Goal: Navigation & Orientation: Find specific page/section

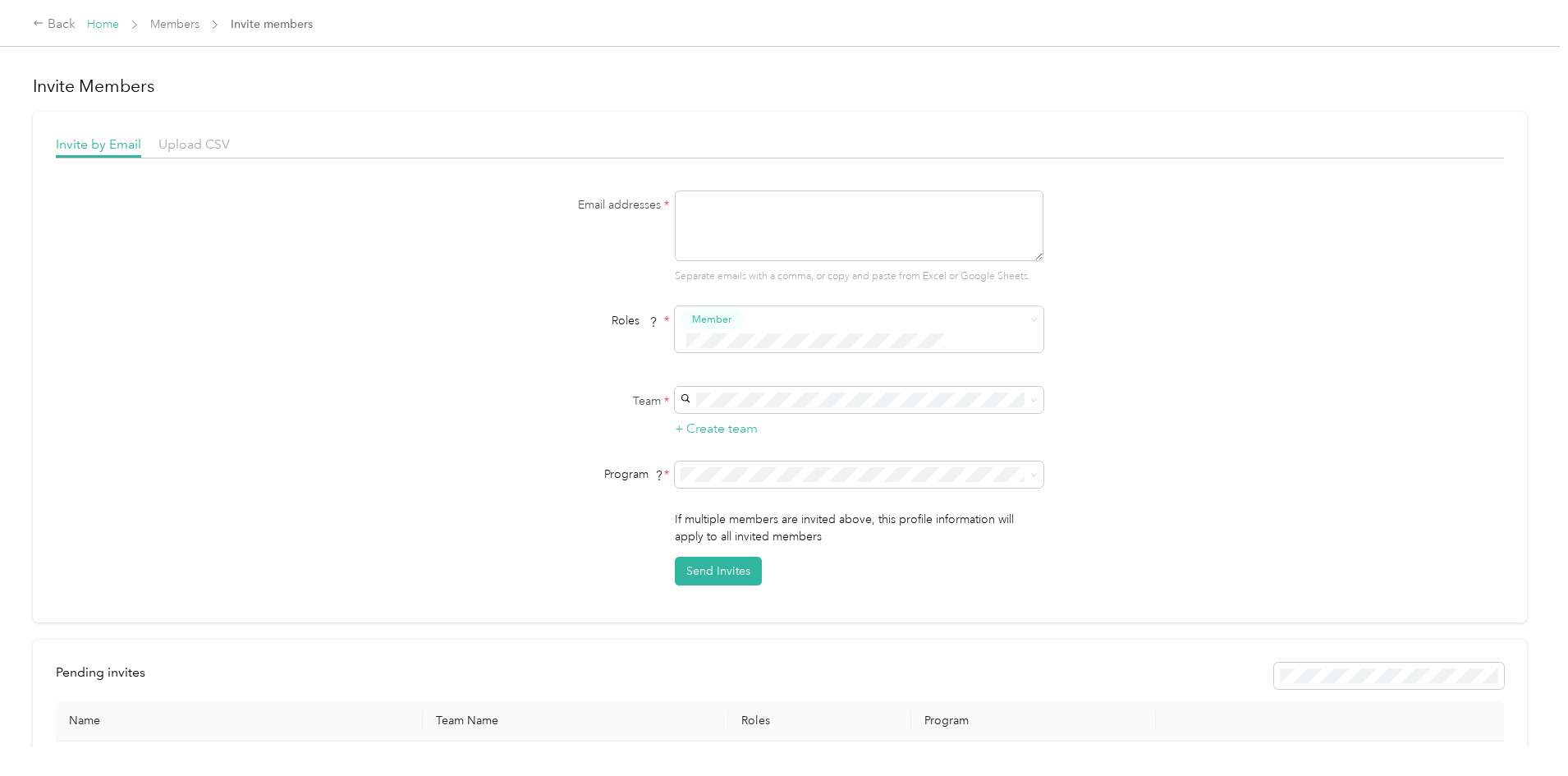
click at [119, 20] on link "Home" at bounding box center [103, 24] width 32 height 14
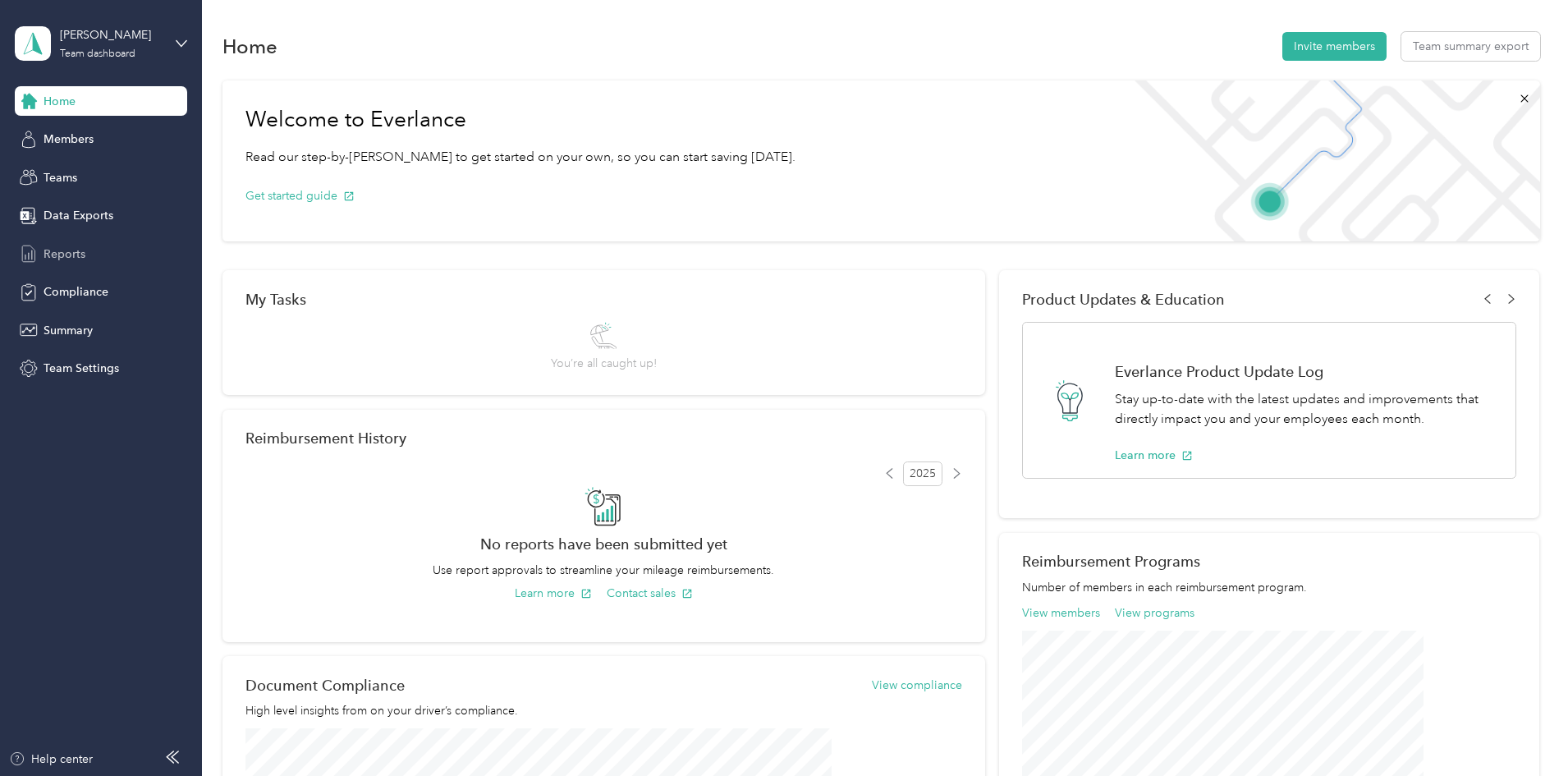
click at [79, 243] on div "Reports" at bounding box center [101, 254] width 173 height 30
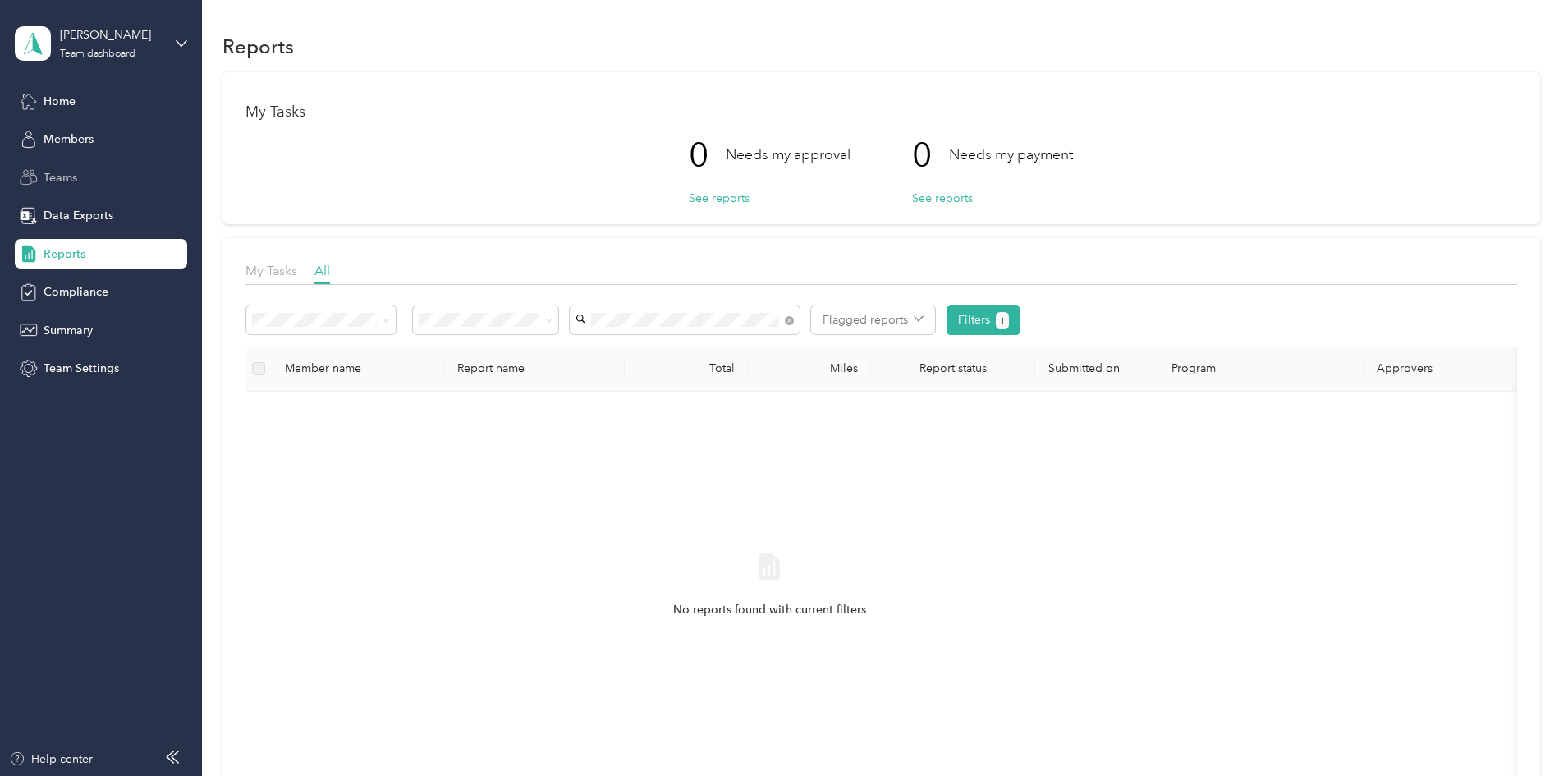
click at [83, 187] on div "Teams" at bounding box center [101, 177] width 173 height 30
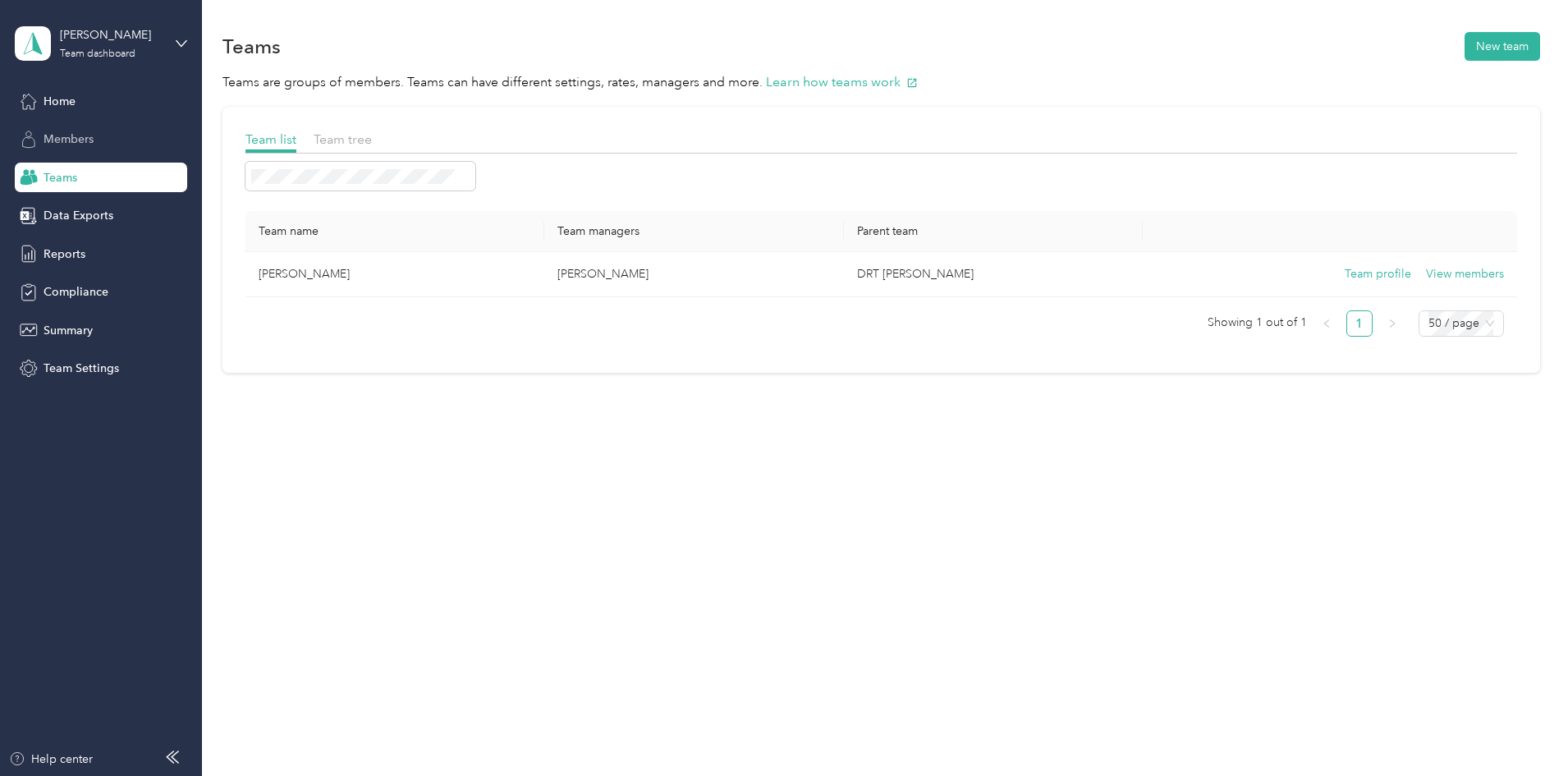
click at [80, 141] on span "Members" at bounding box center [68, 140] width 50 height 17
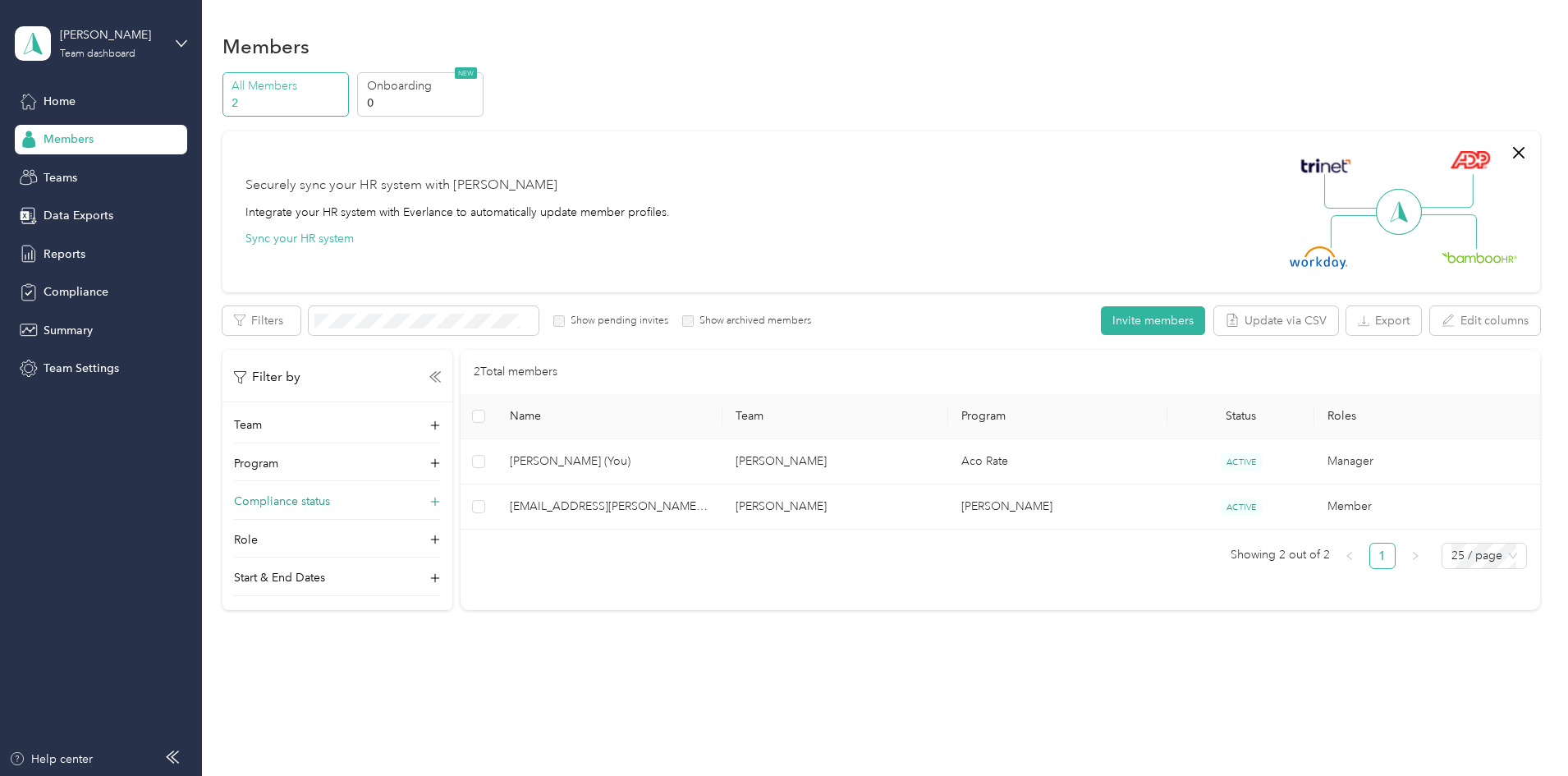
click at [441, 509] on div "Compliance status" at bounding box center [337, 505] width 207 height 26
click at [441, 465] on div "Program" at bounding box center [337, 468] width 207 height 26
click at [441, 428] on div "Team" at bounding box center [337, 429] width 207 height 26
click at [103, 299] on span "Compliance" at bounding box center [76, 292] width 65 height 17
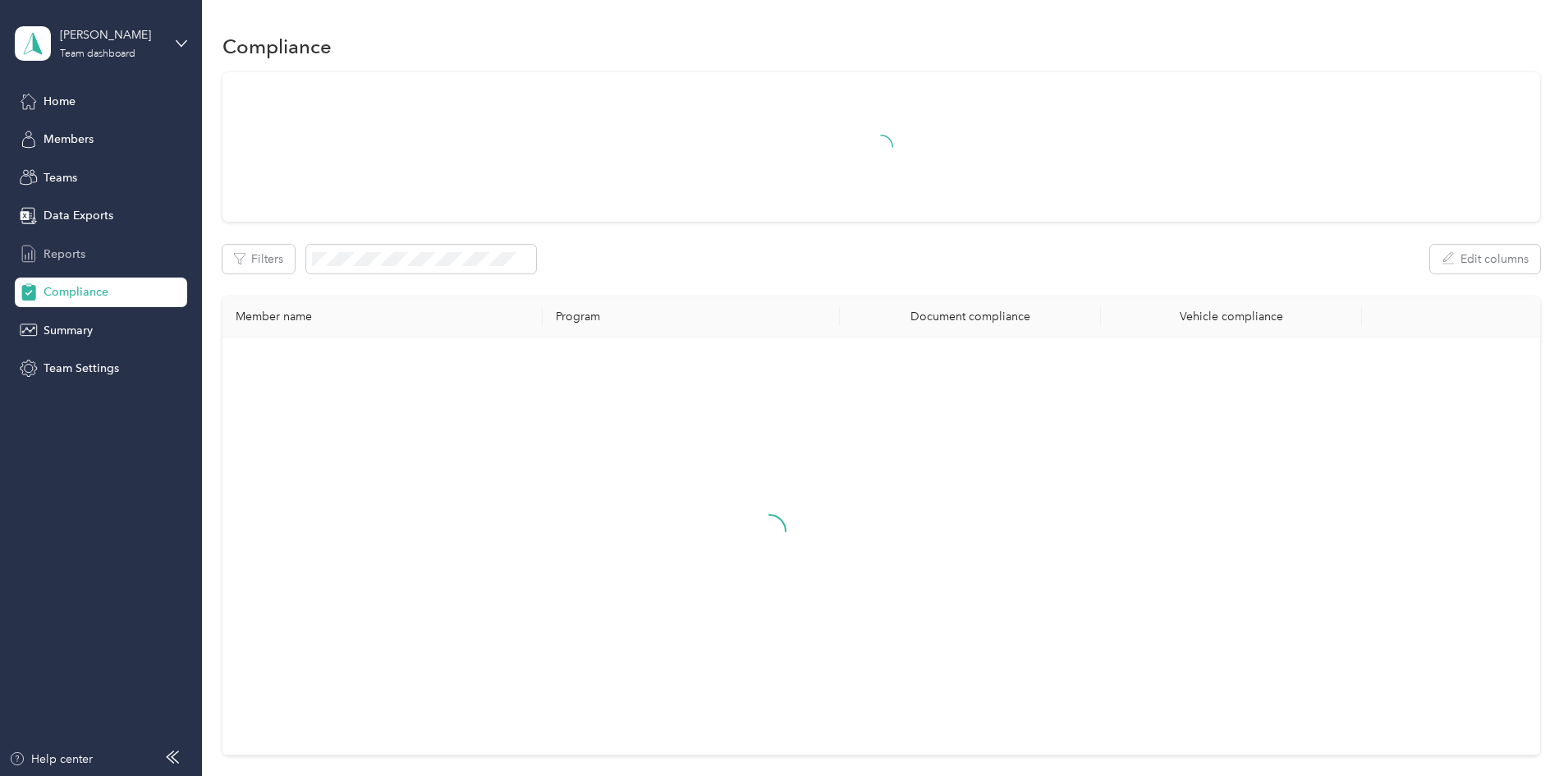
click at [89, 247] on div "Reports" at bounding box center [101, 254] width 173 height 30
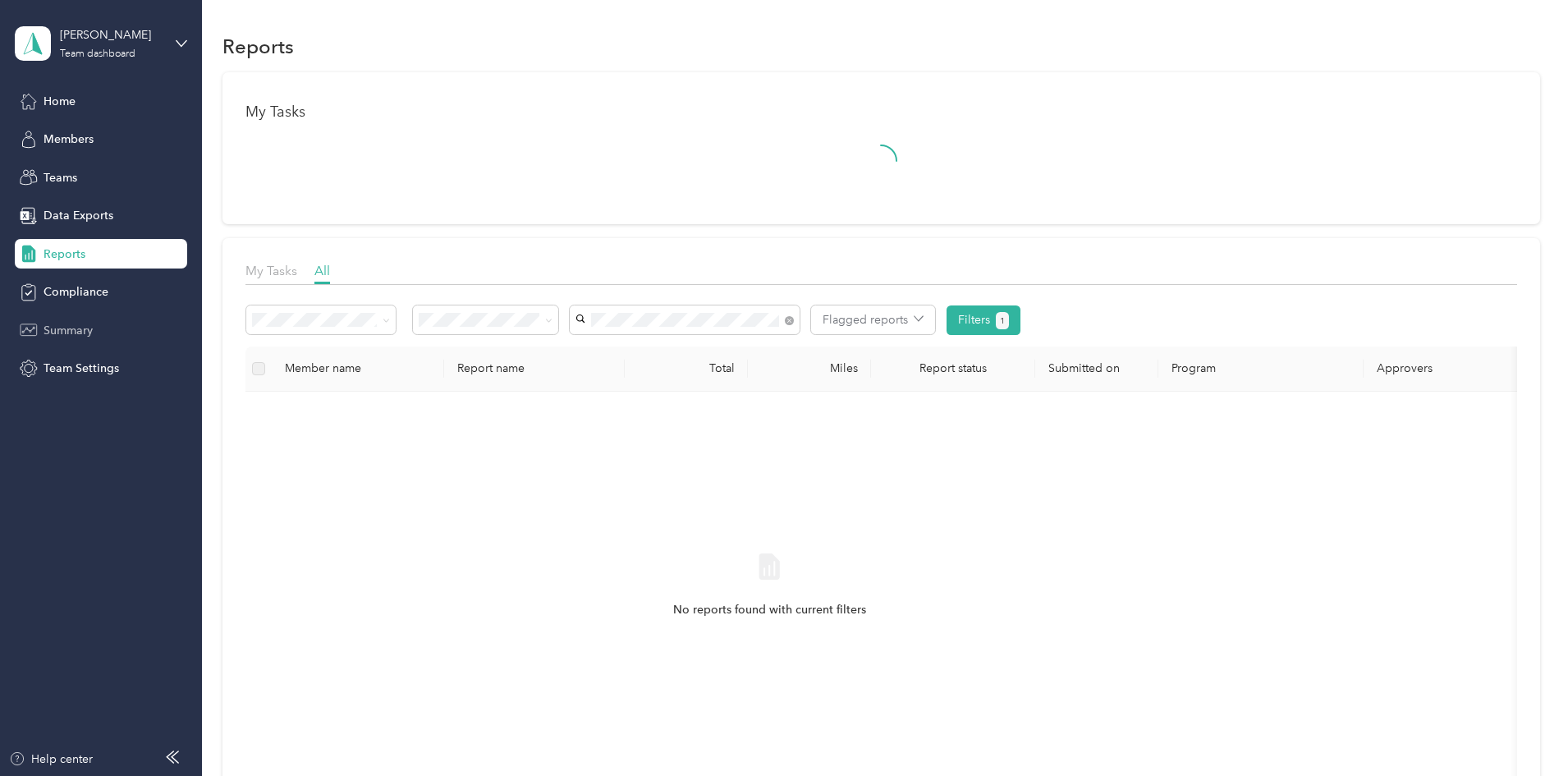
click at [54, 318] on div "Summary" at bounding box center [101, 330] width 173 height 30
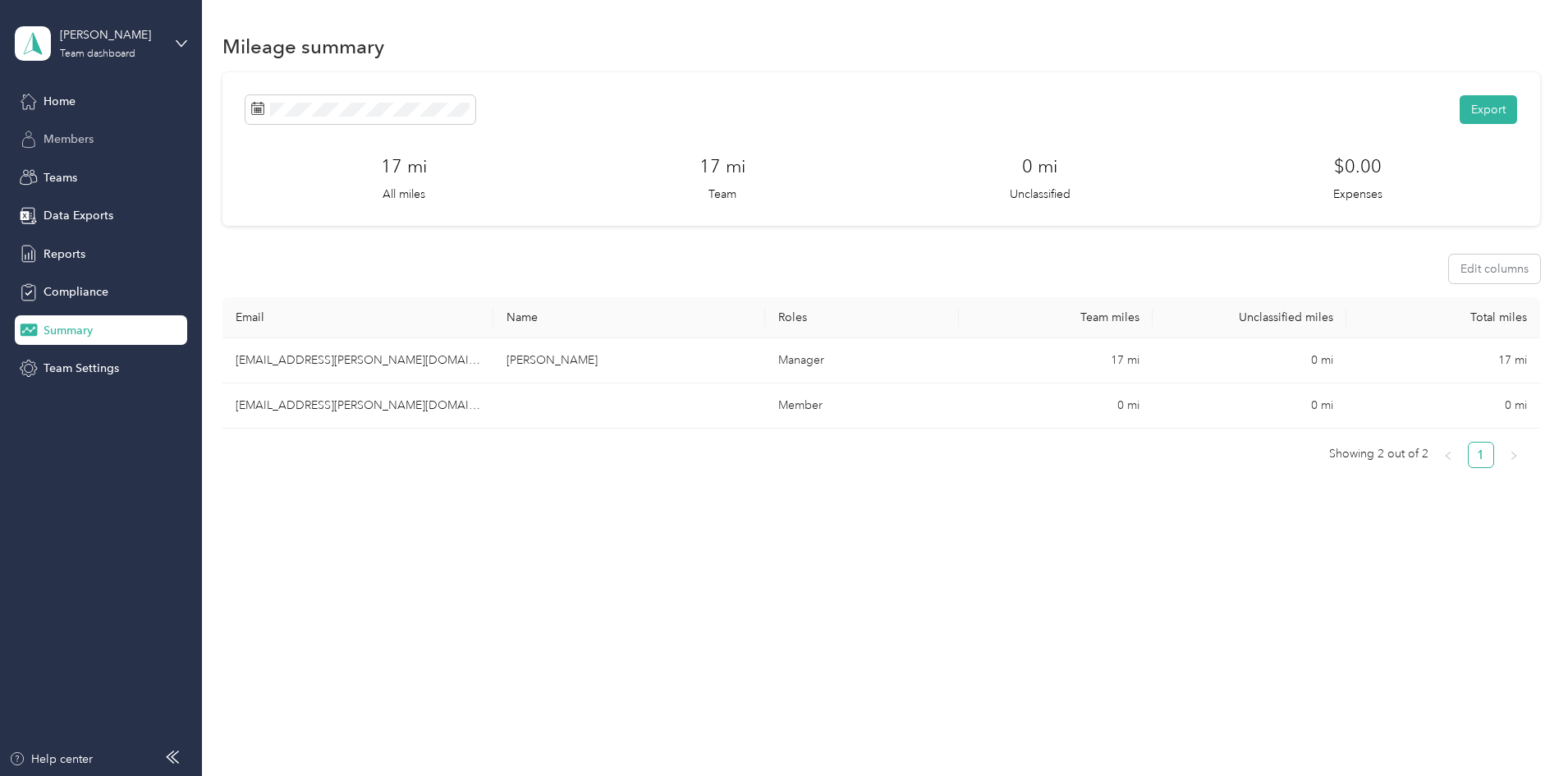
click at [59, 136] on span "Members" at bounding box center [68, 140] width 50 height 17
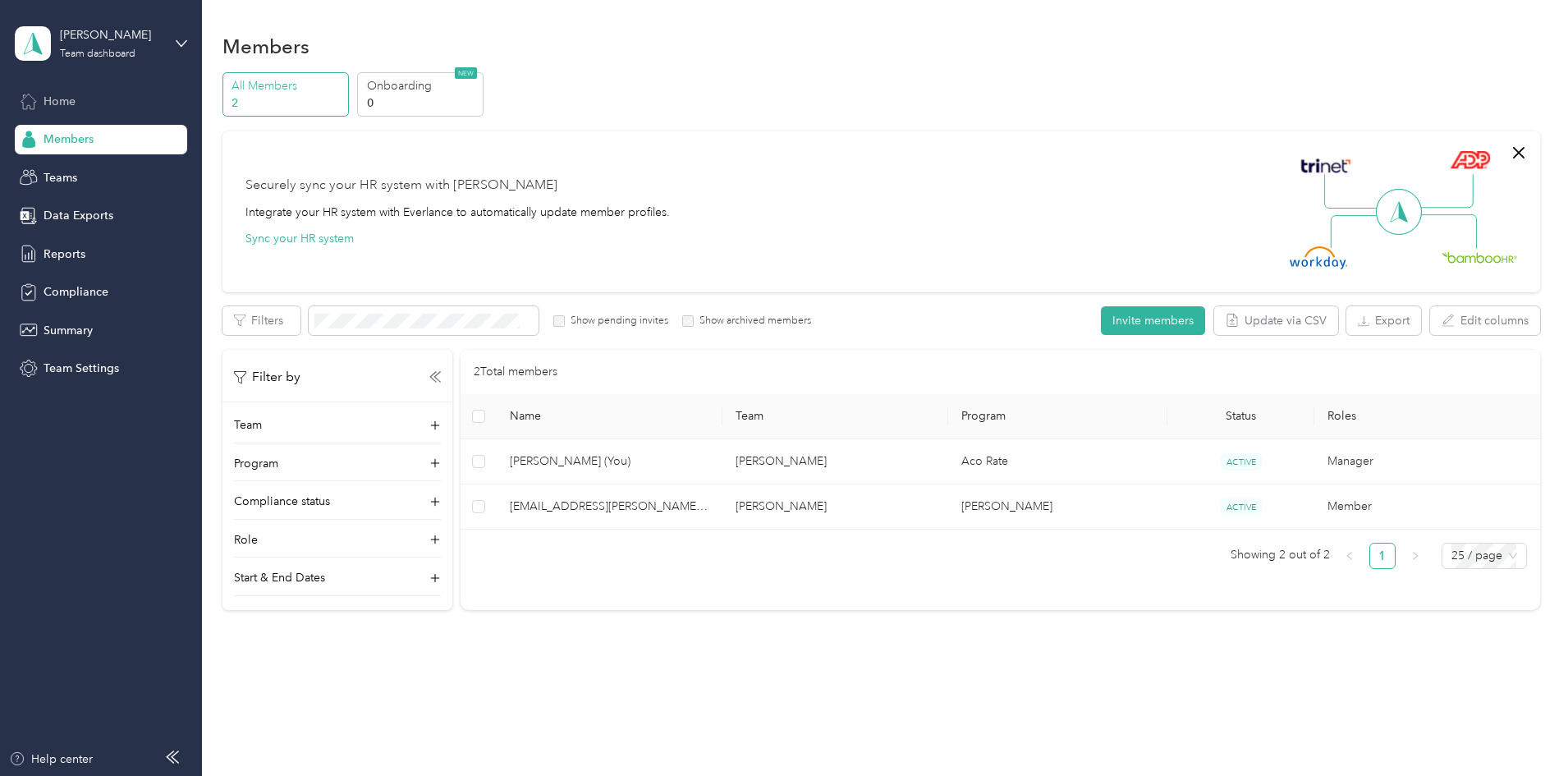
click at [64, 108] on span "Home" at bounding box center [59, 101] width 32 height 17
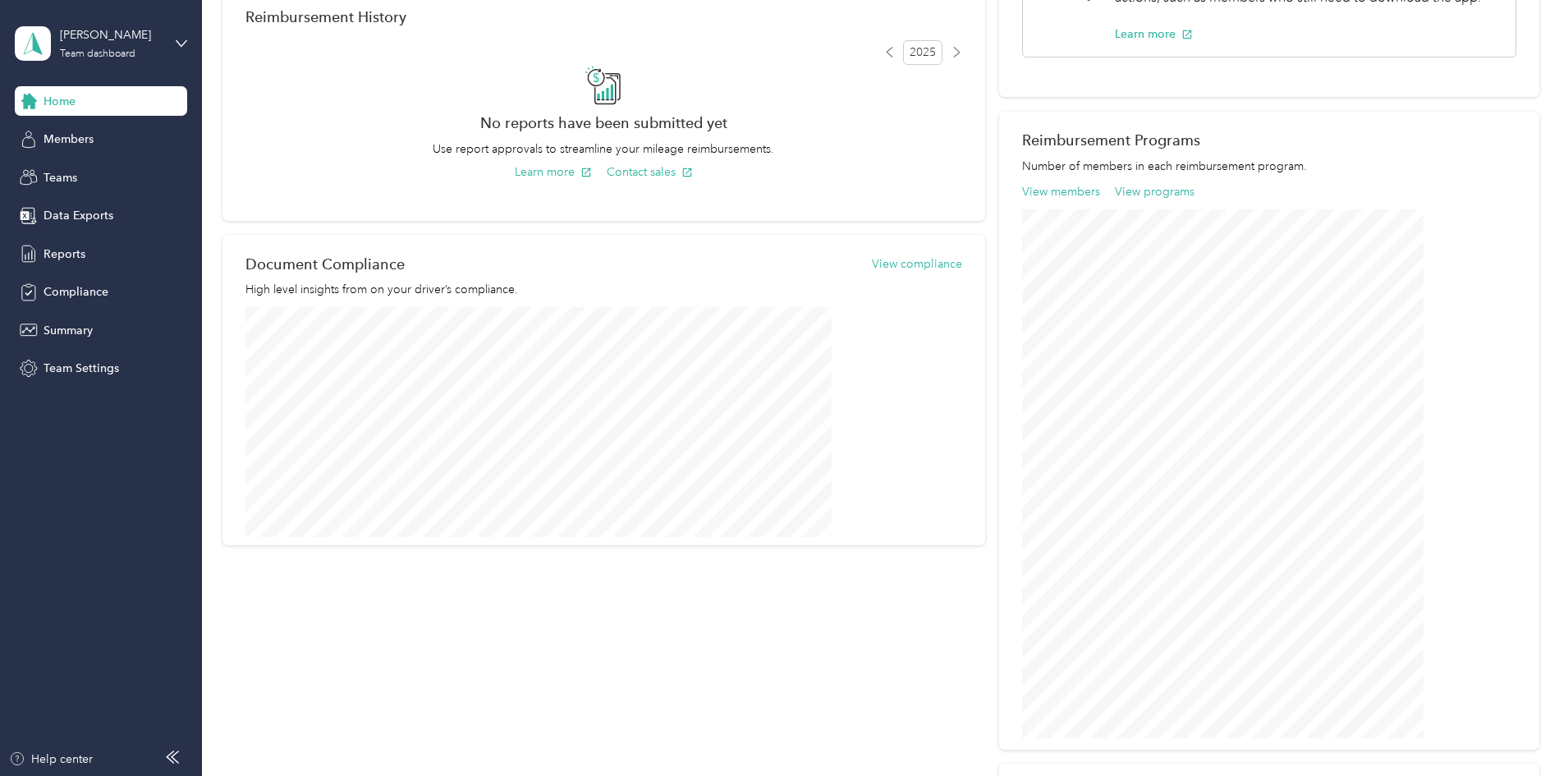
scroll to position [422, 0]
click at [1114, 192] on button "View programs" at bounding box center [1154, 191] width 79 height 17
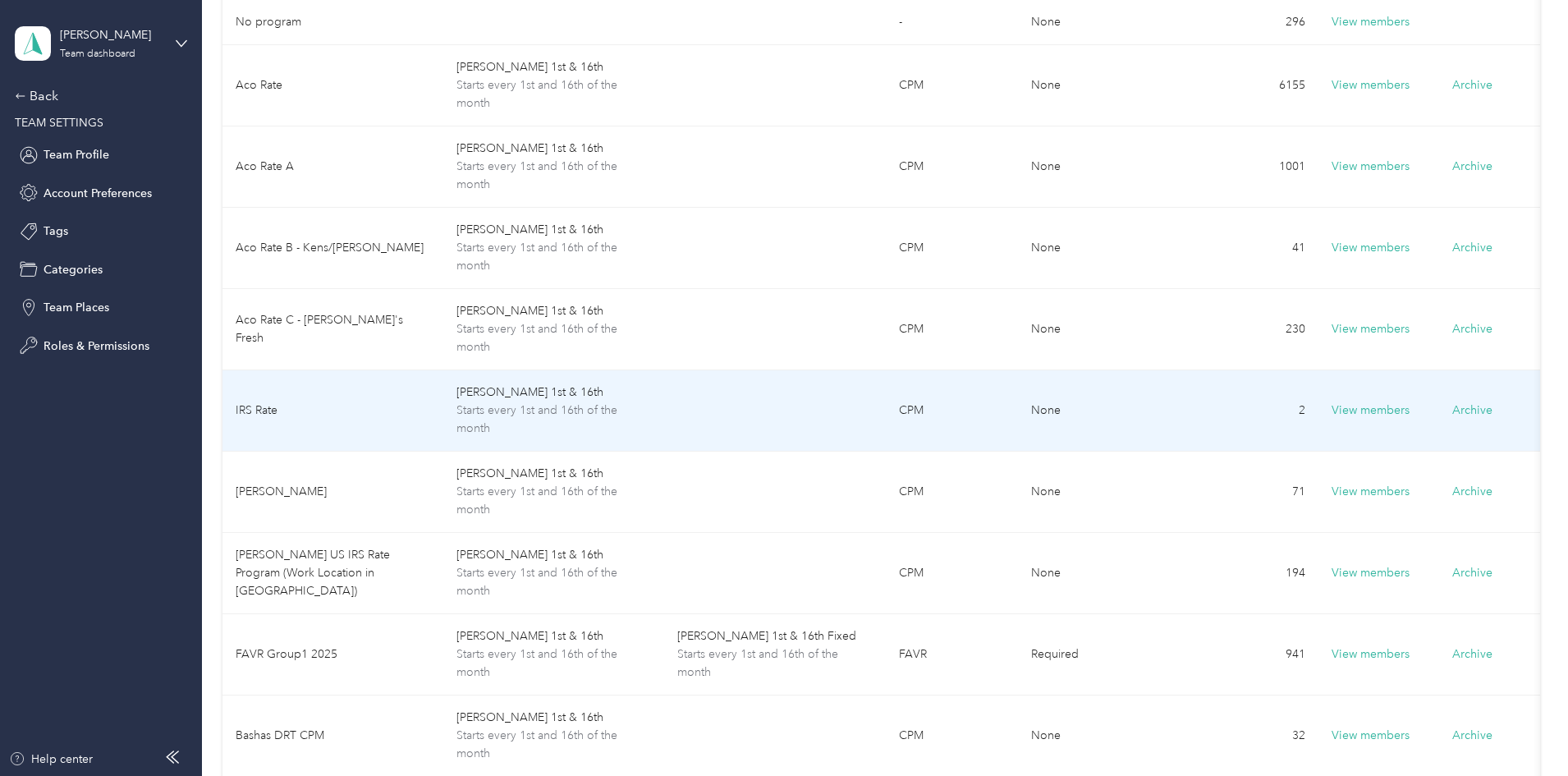
scroll to position [198, 0]
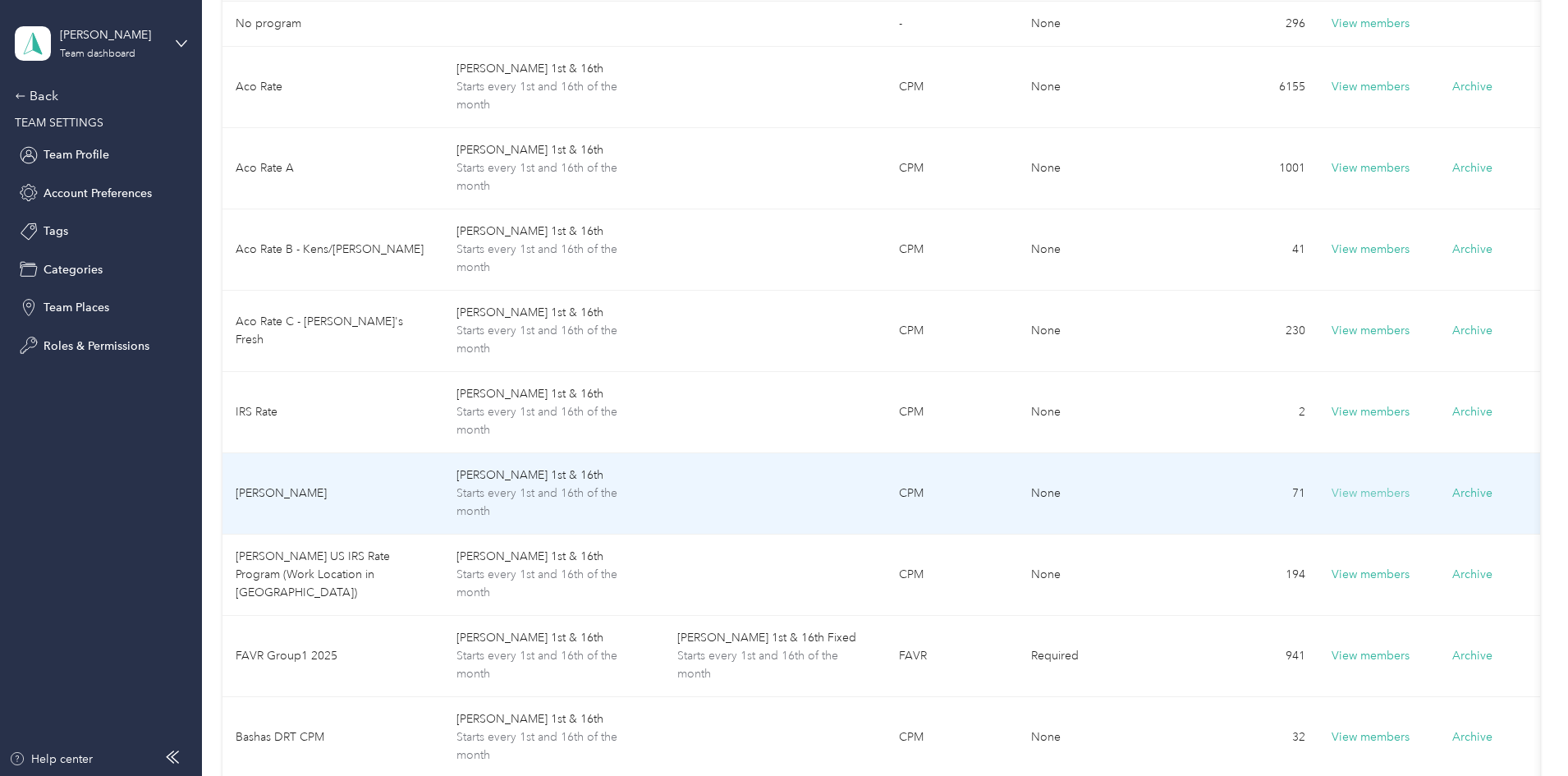
click at [1386, 491] on button "View members" at bounding box center [1370, 493] width 78 height 18
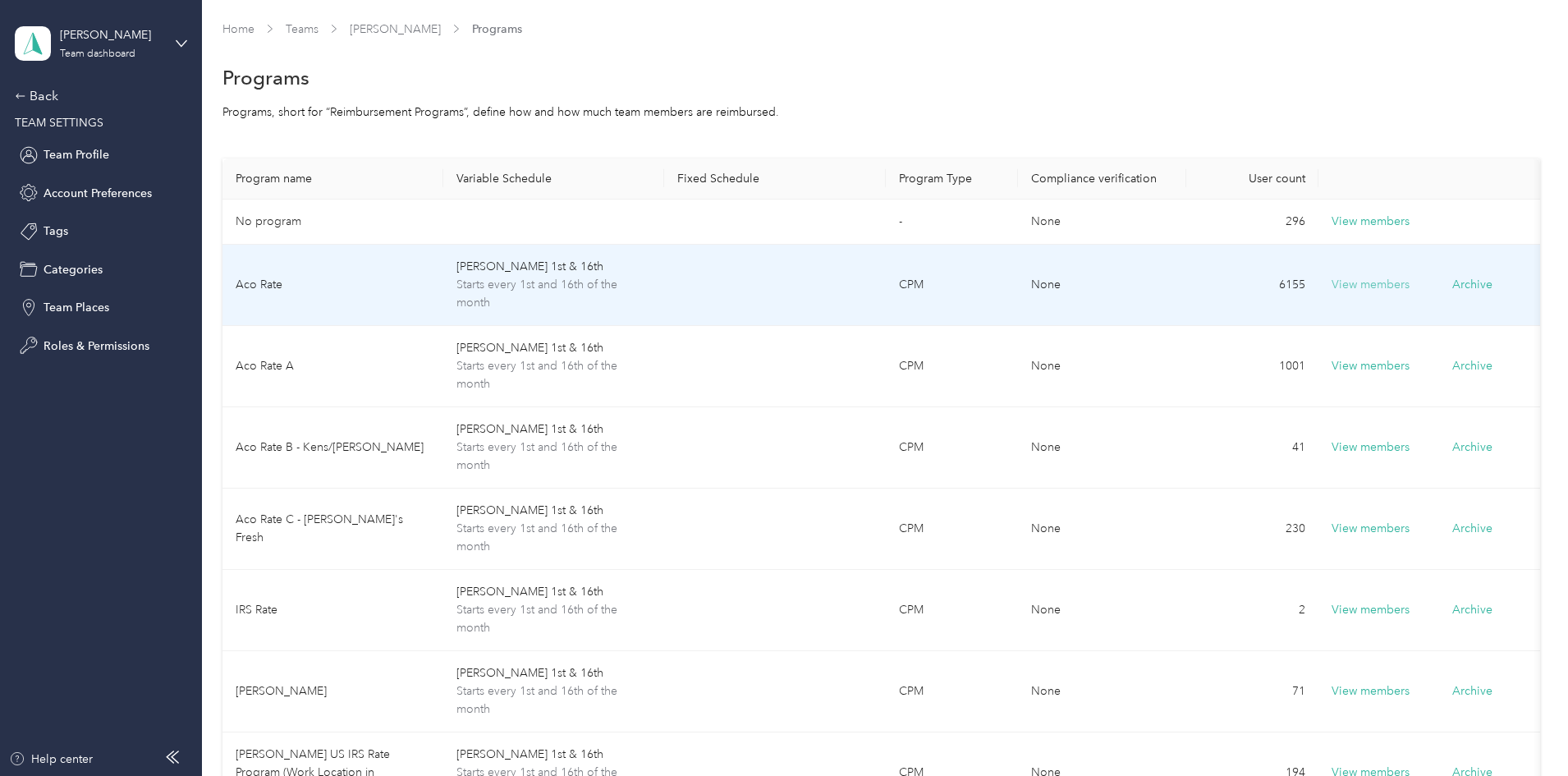
click at [1366, 276] on button "View members" at bounding box center [1370, 285] width 78 height 18
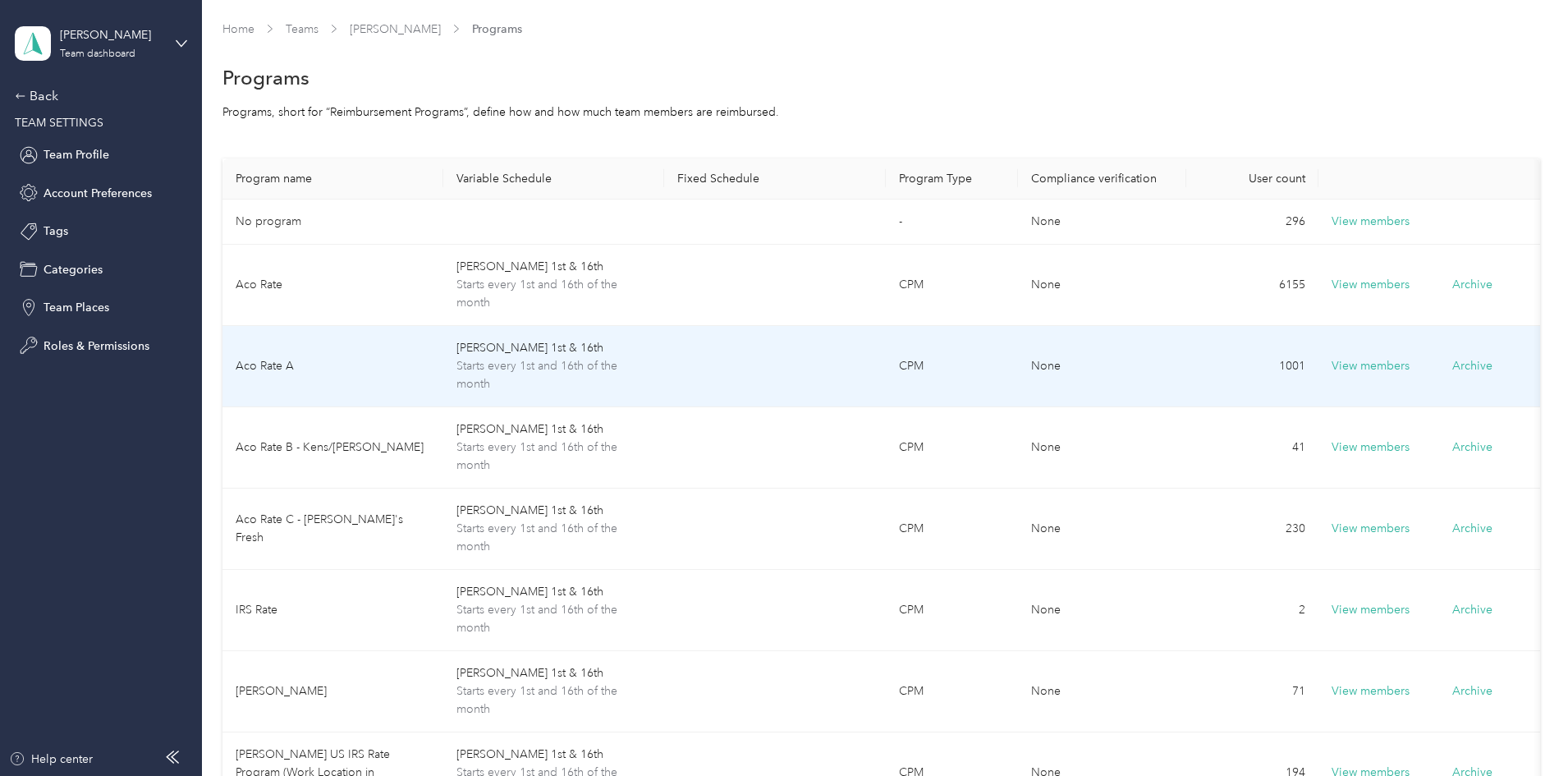
click at [1018, 357] on td "CPM" at bounding box center [952, 366] width 133 height 81
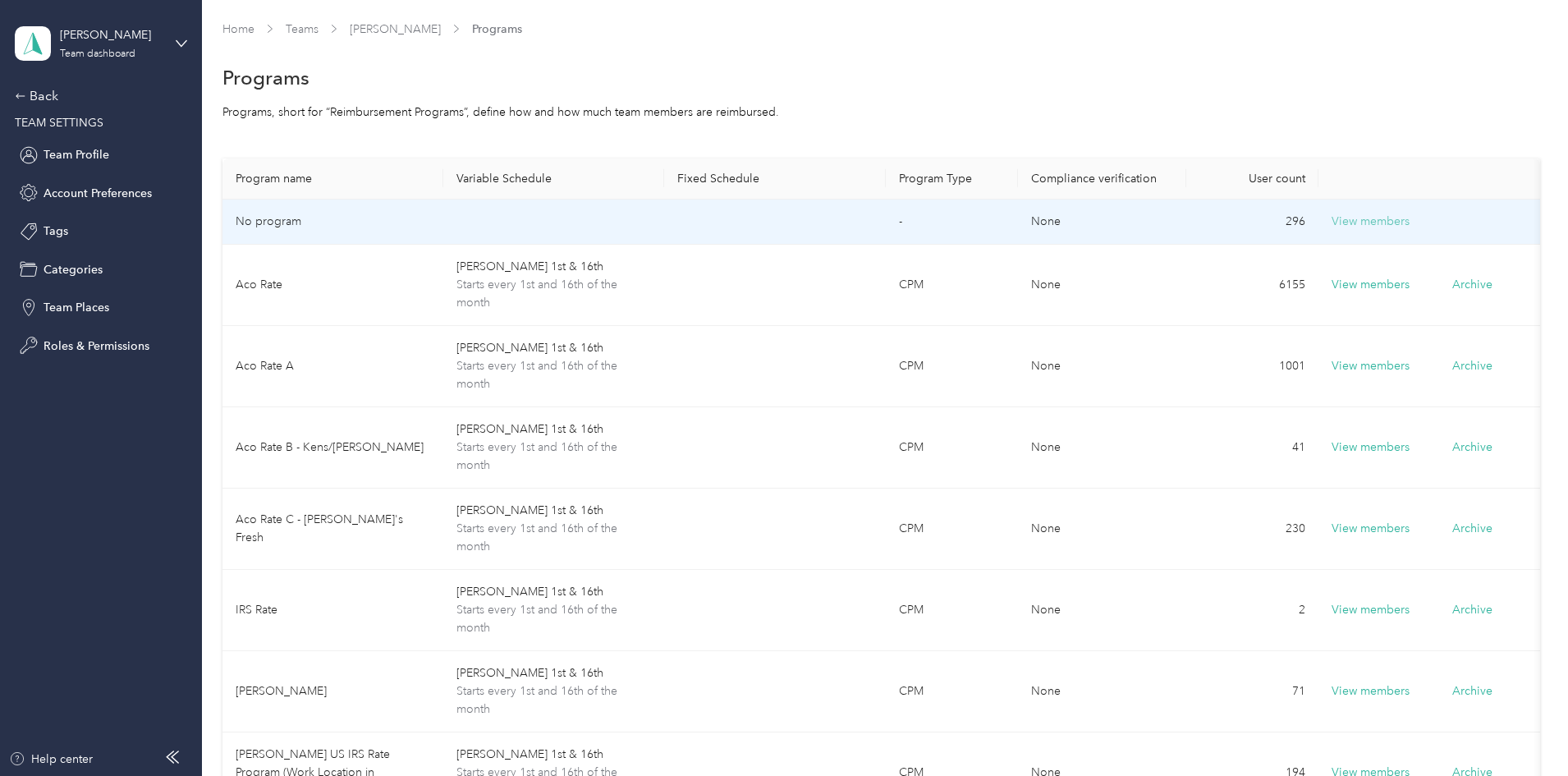
click at [1373, 227] on button "View members" at bounding box center [1370, 222] width 78 height 18
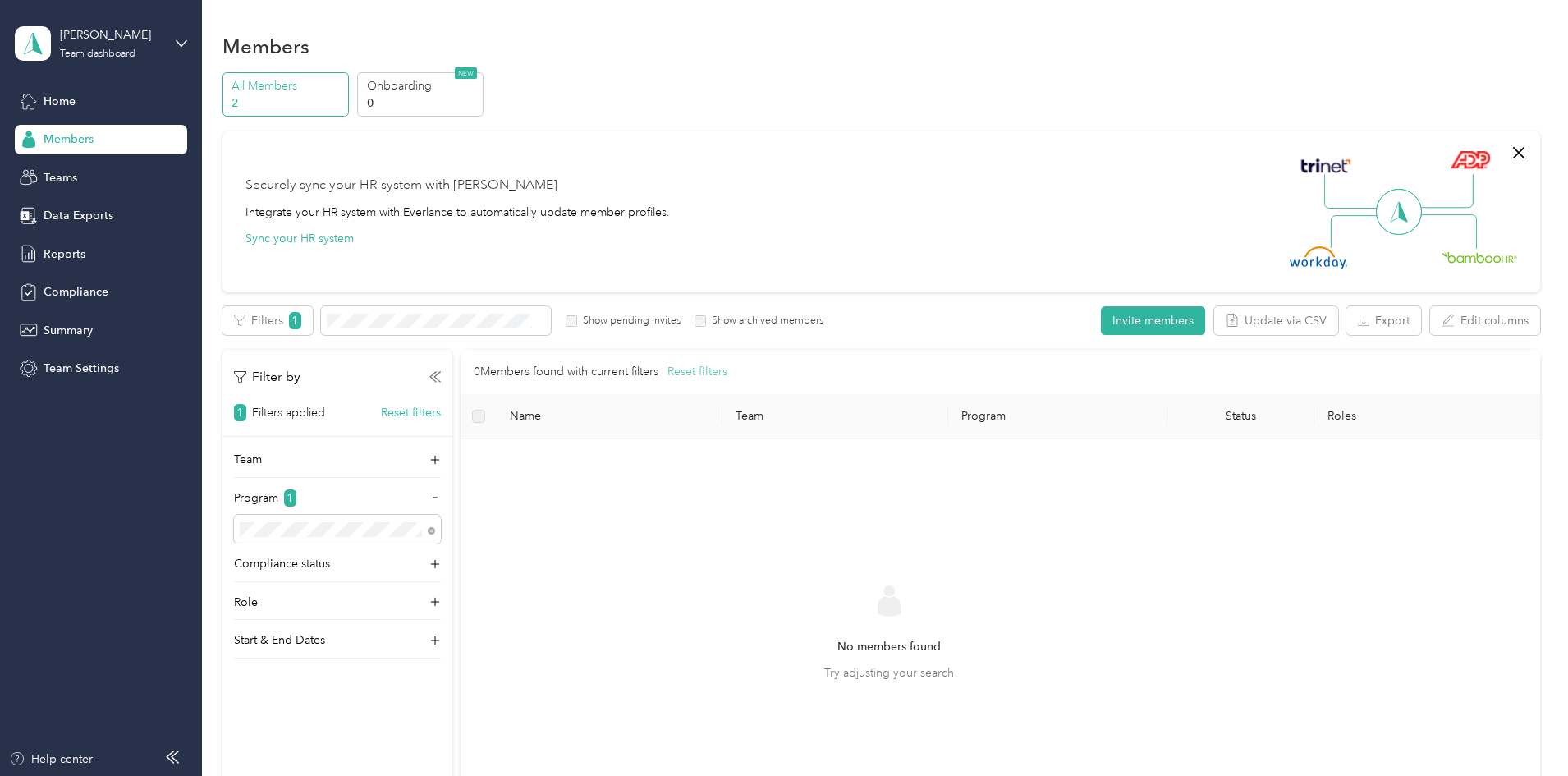
click at [727, 368] on button "Reset filters" at bounding box center [697, 372] width 60 height 18
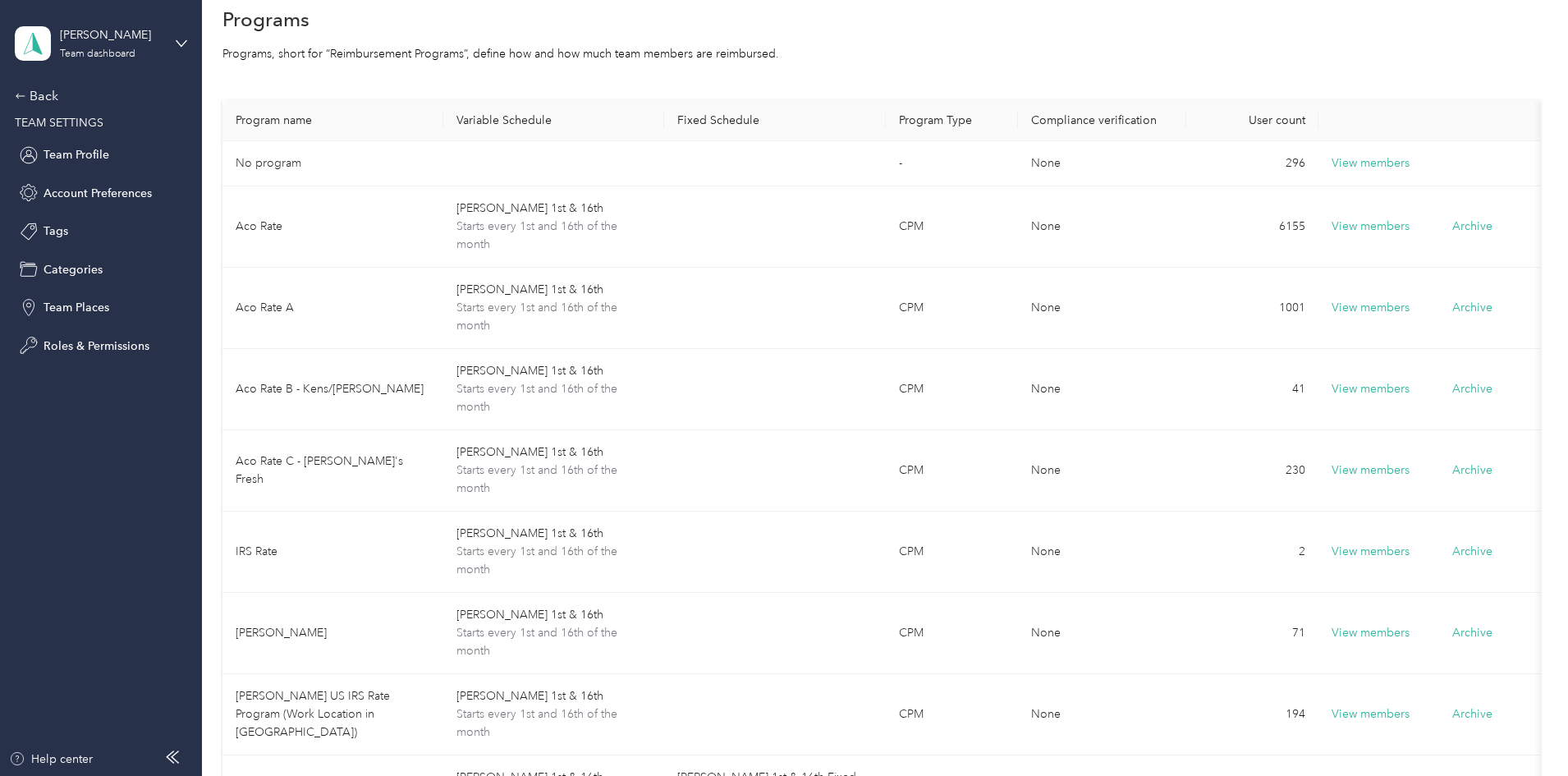
scroll to position [58, 0]
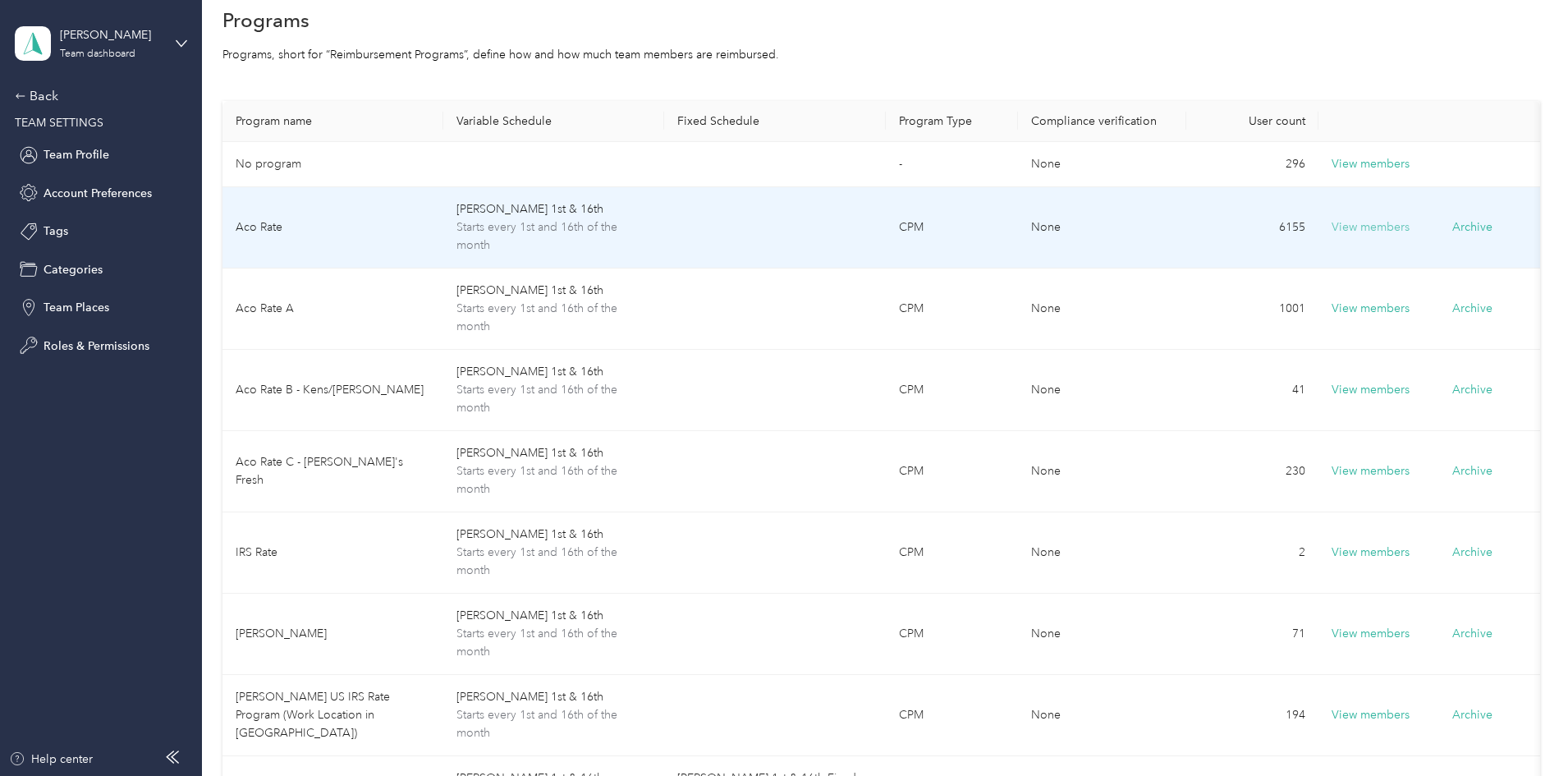
click at [1387, 223] on button "View members" at bounding box center [1370, 227] width 78 height 18
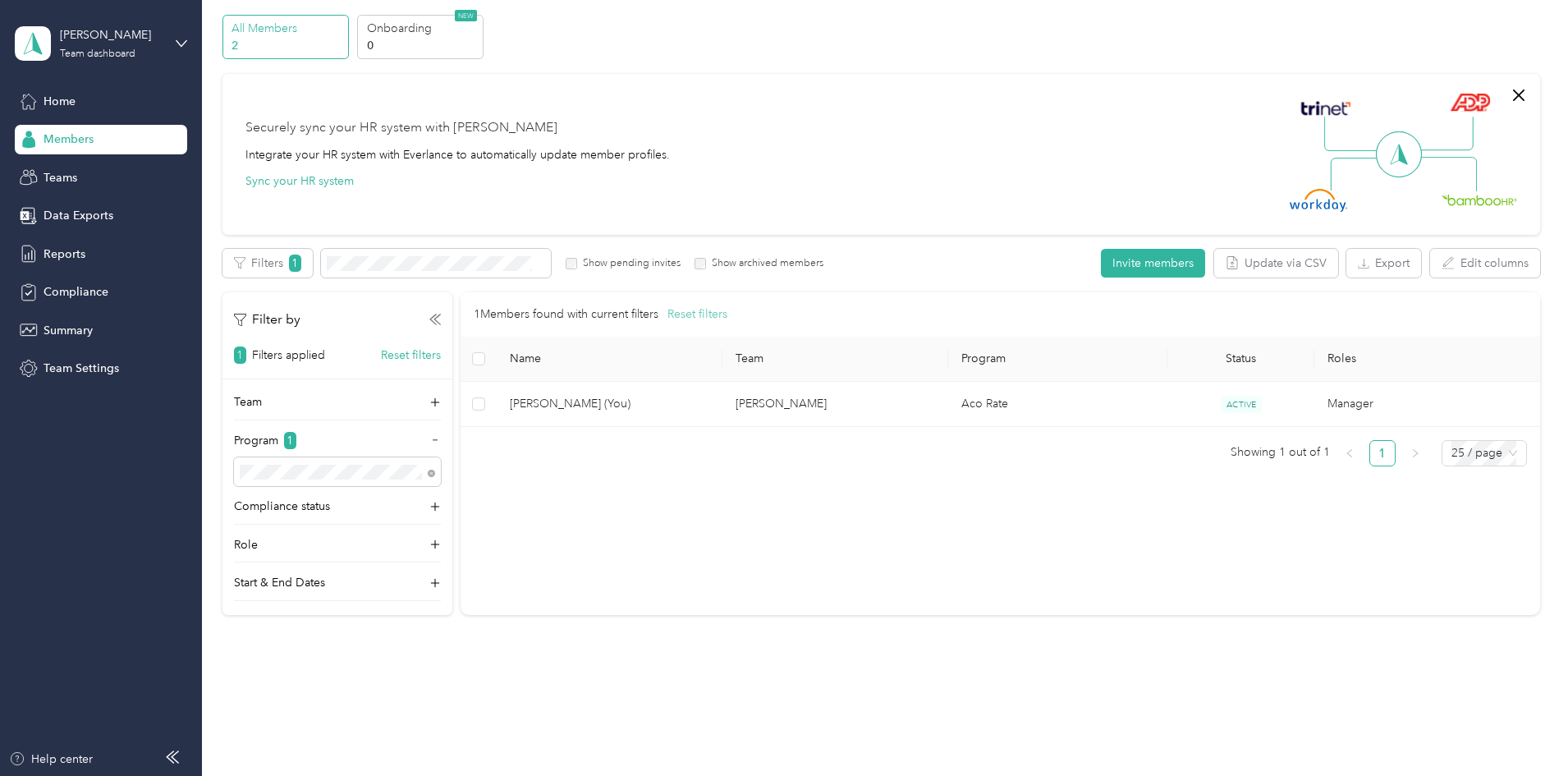
click at [727, 319] on button "Reset filters" at bounding box center [697, 314] width 60 height 18
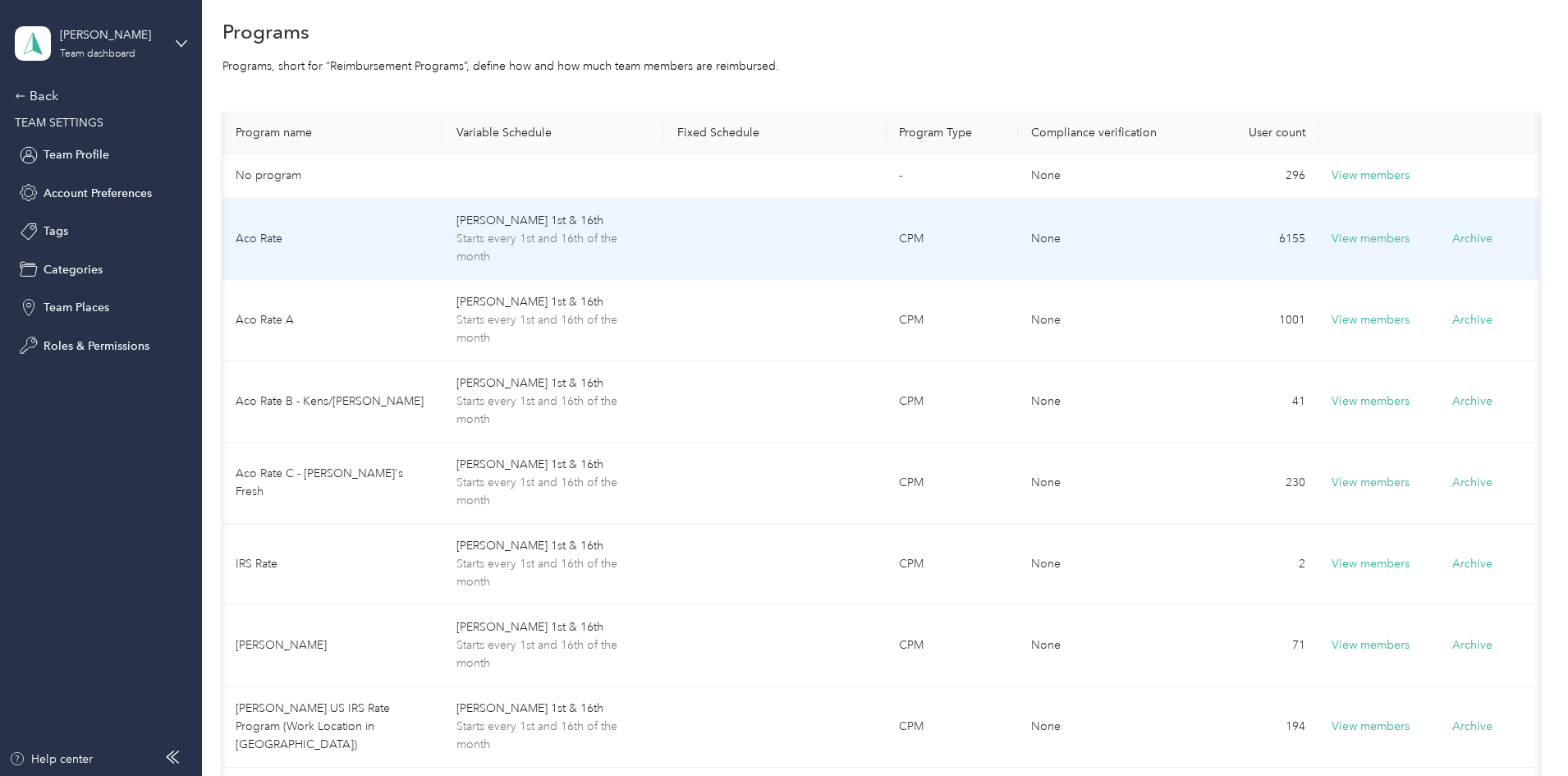
scroll to position [0, 129]
click at [1332, 237] on button "View members" at bounding box center [1370, 238] width 78 height 18
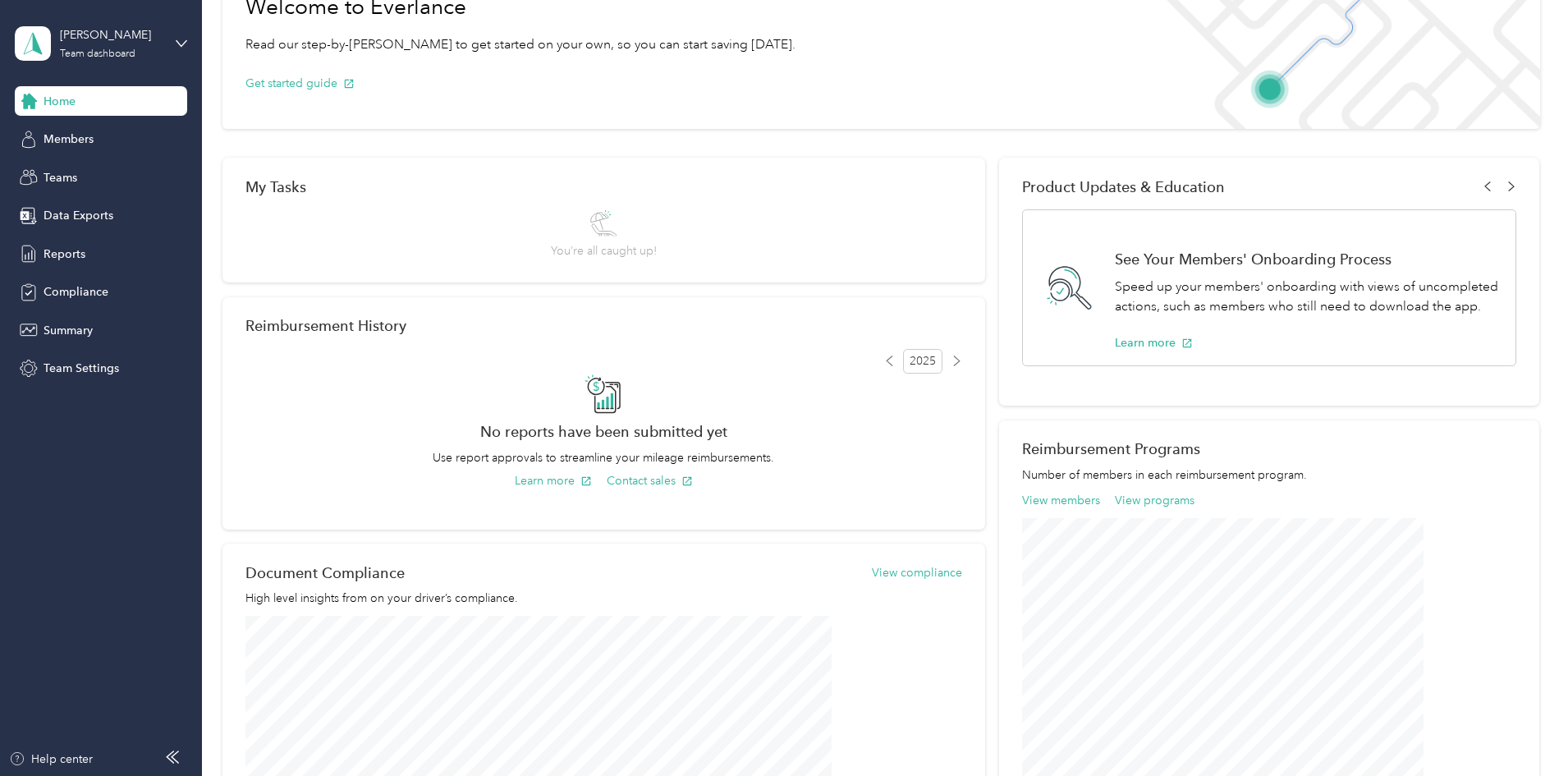
scroll to position [113, 0]
click at [1051, 504] on button "View members" at bounding box center [1060, 500] width 78 height 17
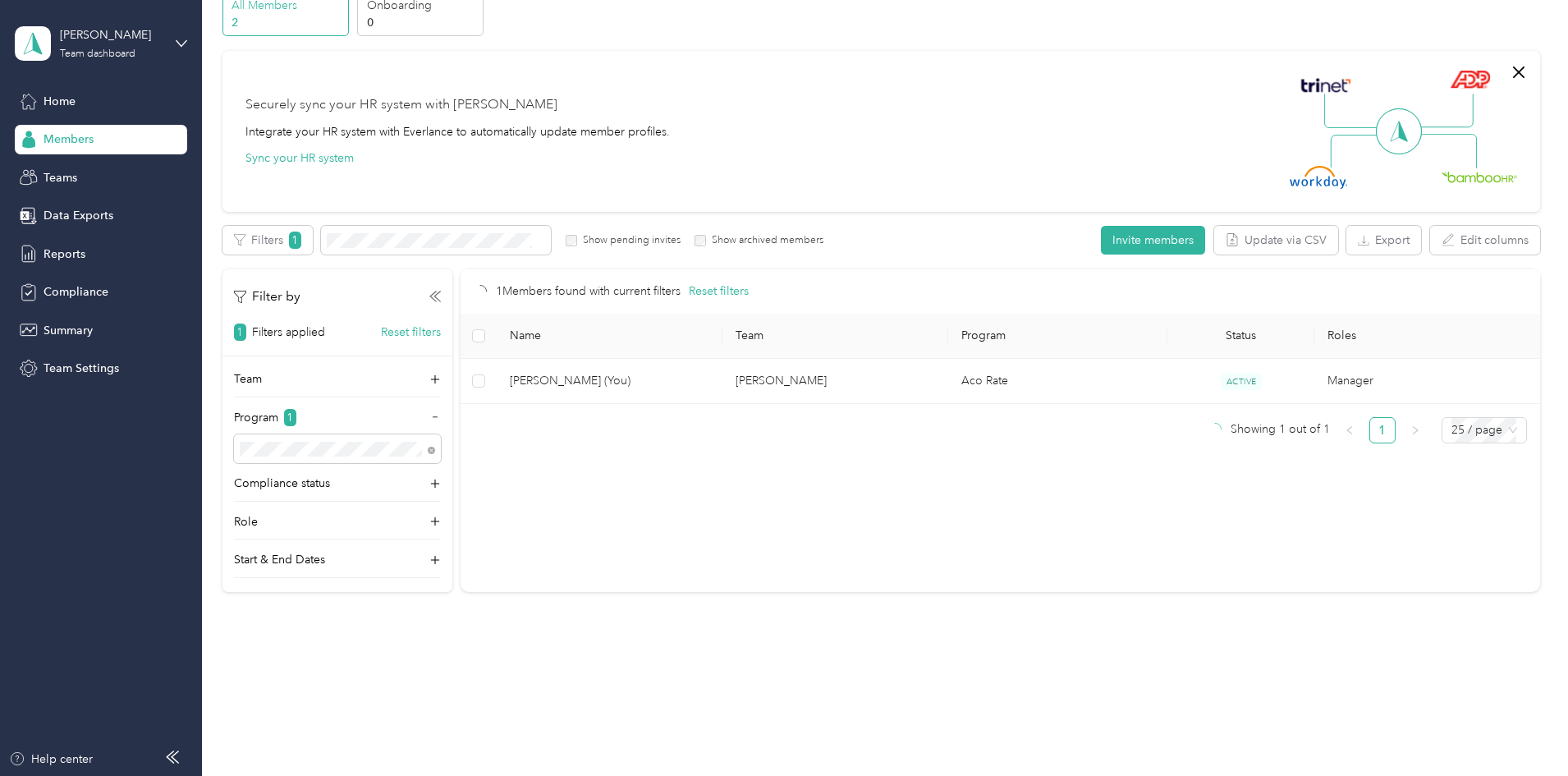
scroll to position [80, 0]
click at [391, 475] on span "All programs" at bounding box center [387, 479] width 67 height 14
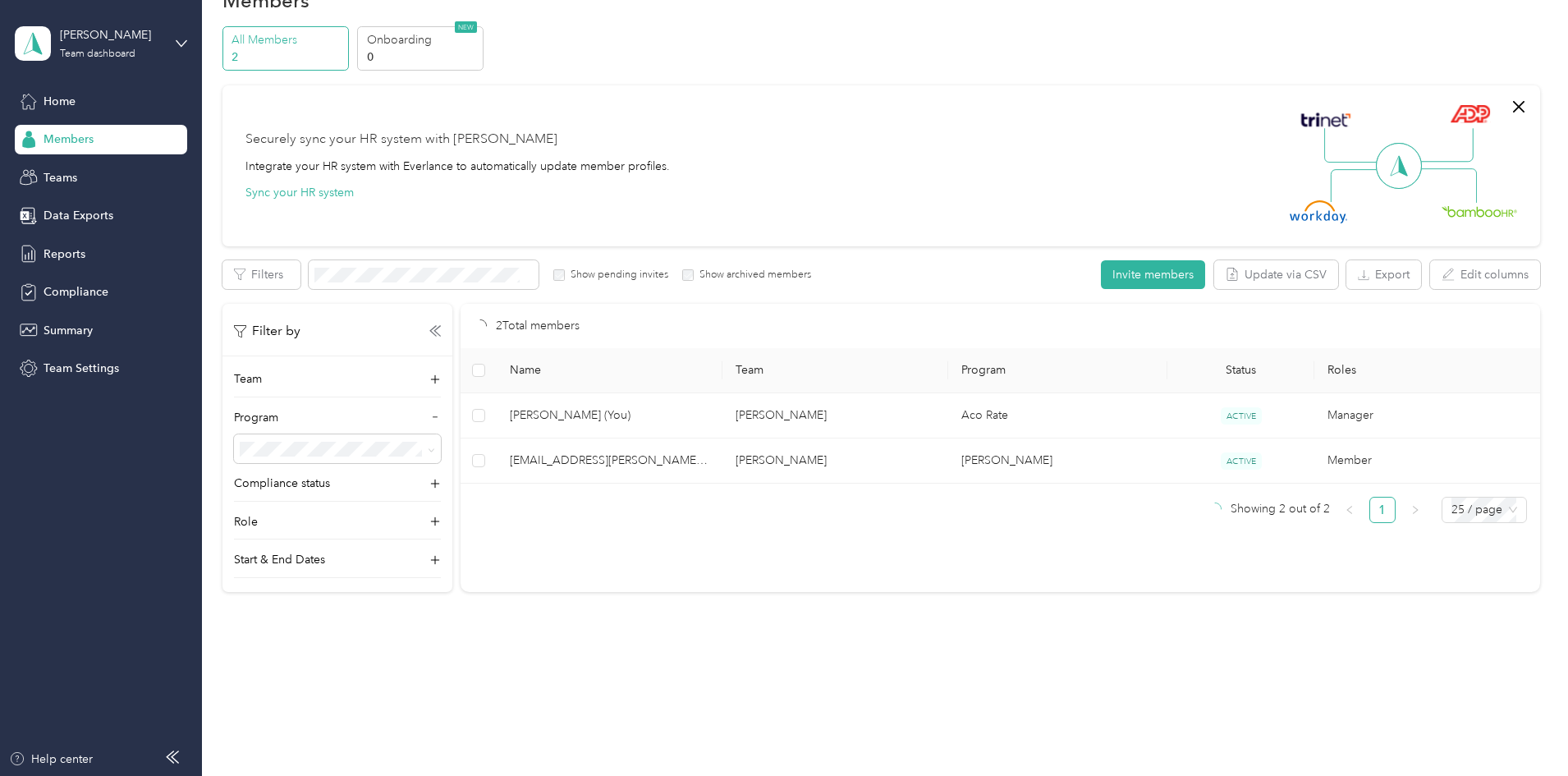
scroll to position [46, 0]
click at [452, 367] on div "Filter by Team Program Compliance status Role Start & End Dates" at bounding box center [337, 441] width 229 height 274
click at [443, 374] on icon at bounding box center [435, 379] width 17 height 17
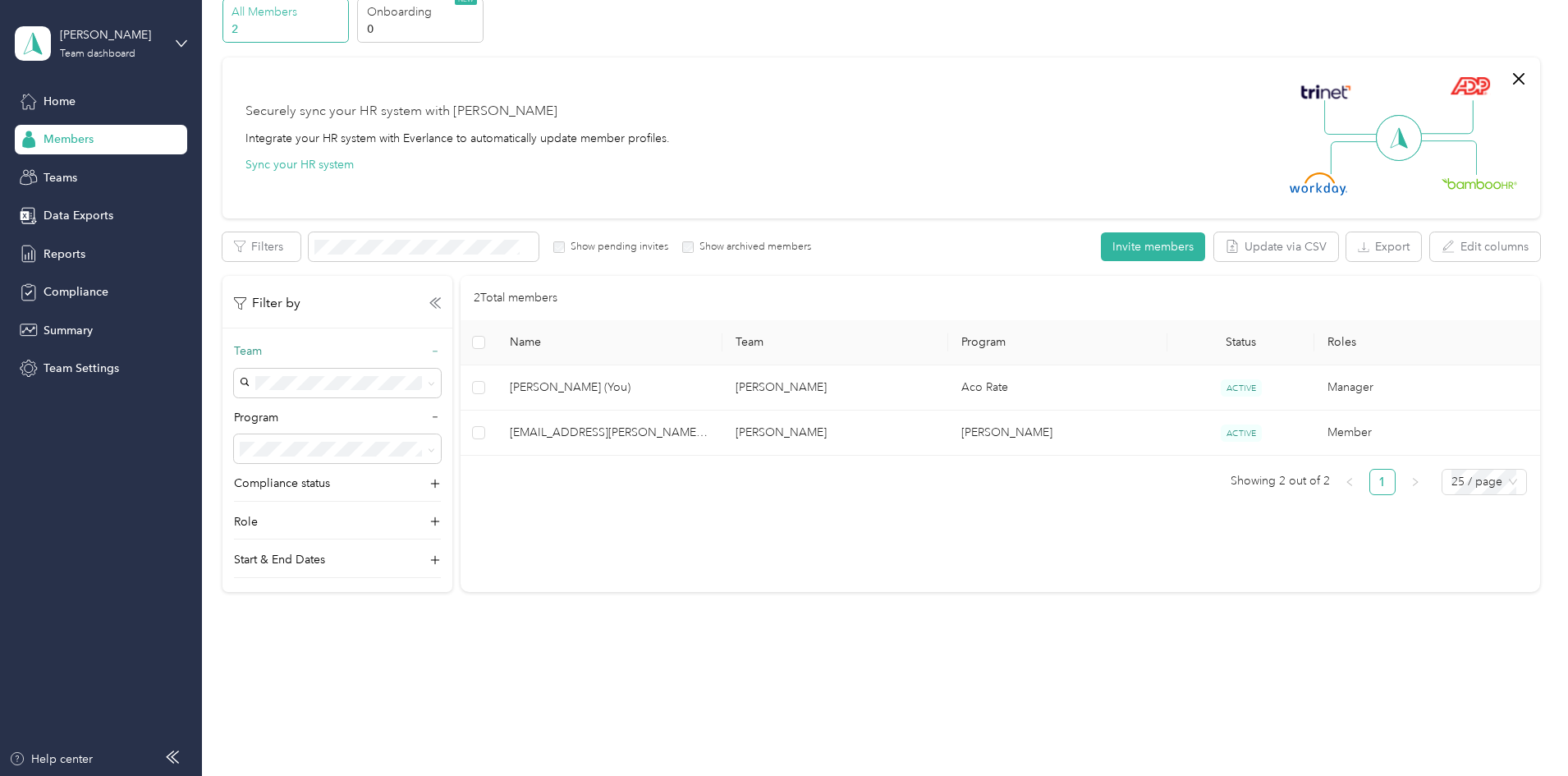
click at [452, 313] on div "Filter by Team Program Compliance status Role Start & End Dates" at bounding box center [337, 427] width 229 height 302
click at [441, 298] on div "Filter by" at bounding box center [337, 304] width 207 height 21
click at [441, 347] on div "Team" at bounding box center [337, 355] width 207 height 26
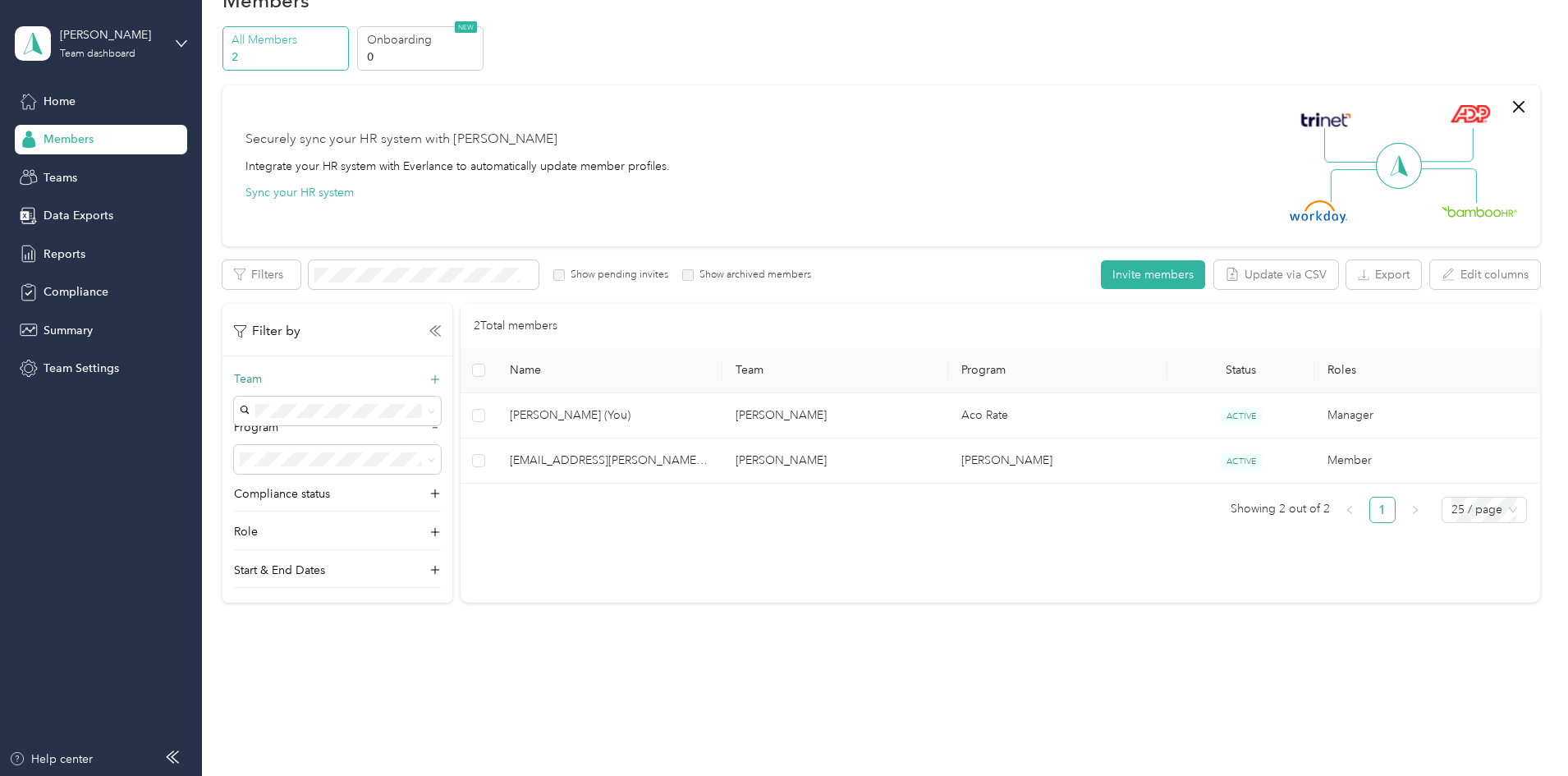
scroll to position [46, 0]
drag, startPoint x: 140, startPoint y: 69, endPoint x: 129, endPoint y: 45, distance: 26.4
click at [129, 45] on div "[PERSON_NAME] Team dashboard" at bounding box center [112, 43] width 103 height 33
click at [247, 24] on section "Members All Members 2 Onboarding 0 NEW Securely sync your HR system with Everla…" at bounding box center [881, 294] width 1318 height 624
